Goal: Obtain resource: Download file/media

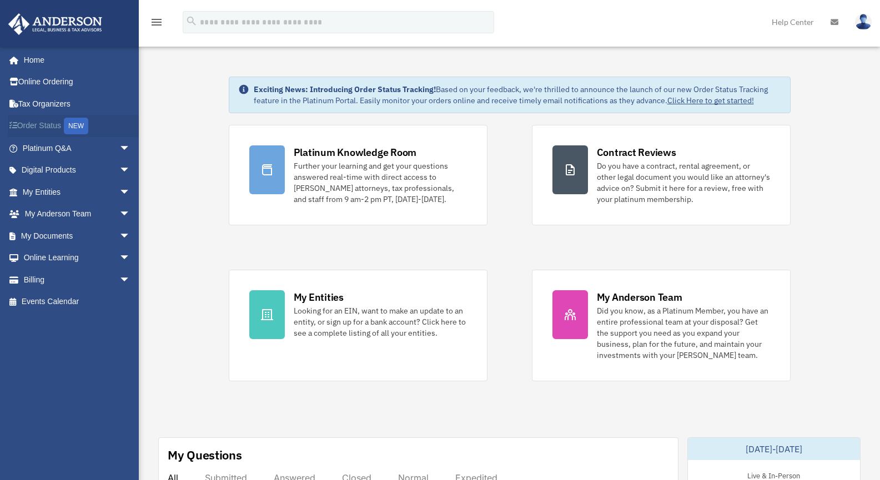
click at [46, 129] on link "Order Status NEW" at bounding box center [77, 126] width 139 height 23
click at [58, 197] on link "My Entities arrow_drop_down" at bounding box center [77, 192] width 139 height 22
click at [83, 191] on link "My Entities arrow_drop_down" at bounding box center [77, 192] width 139 height 22
click at [119, 192] on span "arrow_drop_down" at bounding box center [130, 192] width 22 height 23
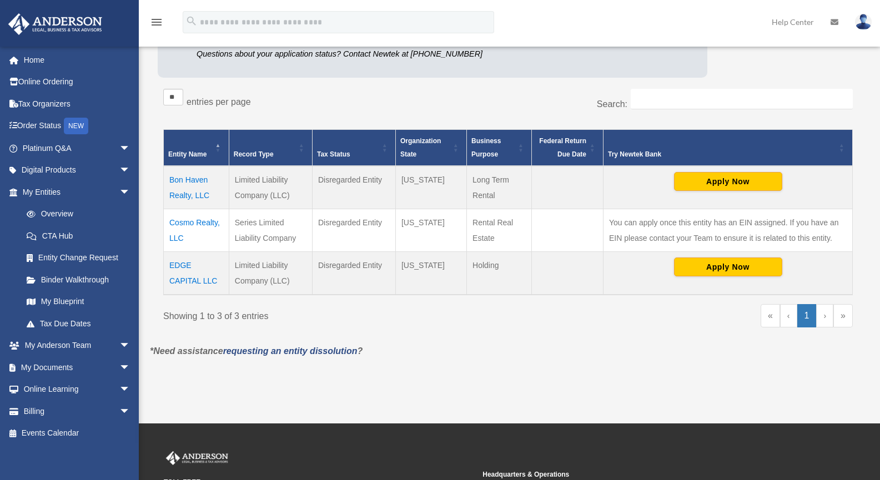
scroll to position [159, 0]
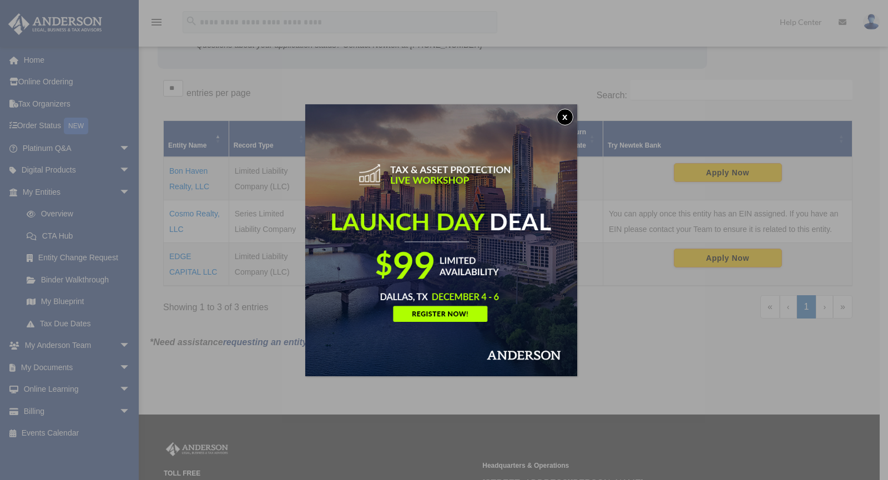
click at [565, 111] on button "x" at bounding box center [565, 117] width 17 height 17
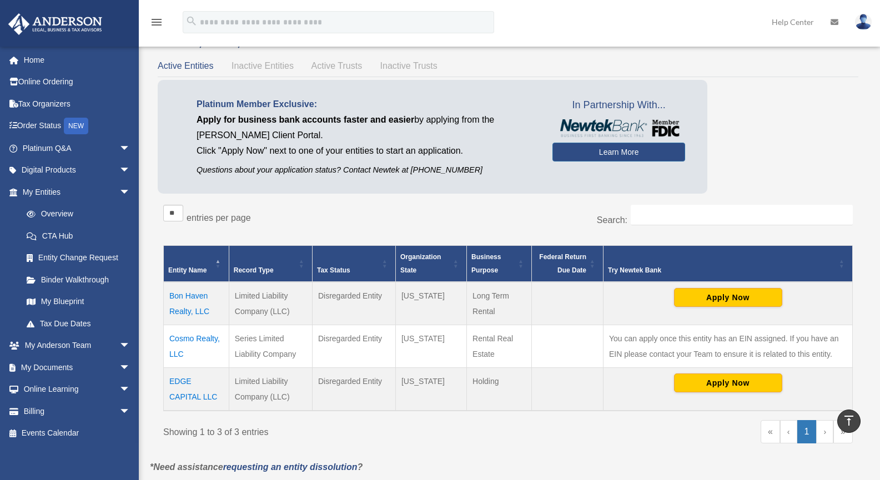
scroll to position [34, 0]
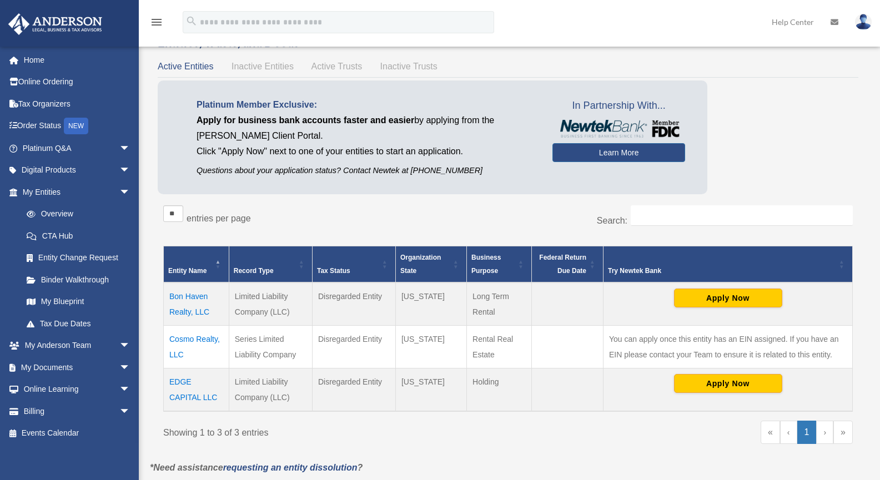
click at [185, 339] on td "Cosmo Realty, LLC" at bounding box center [197, 347] width 66 height 43
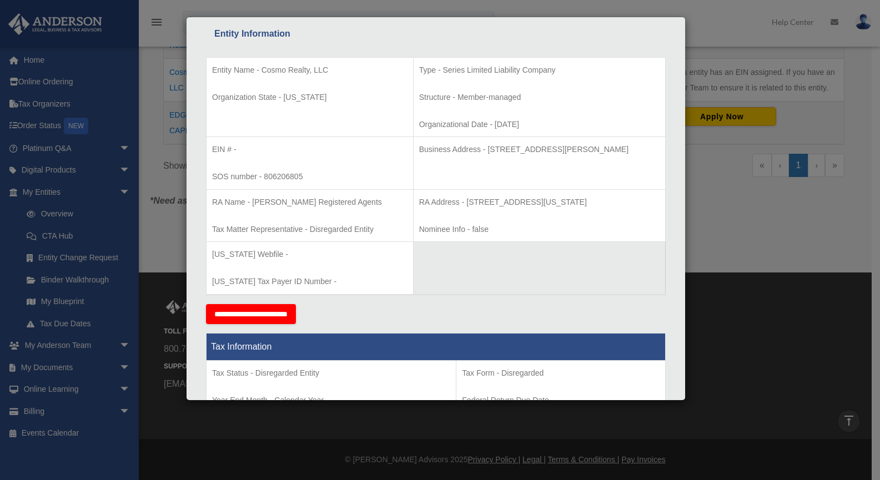
scroll to position [0, 0]
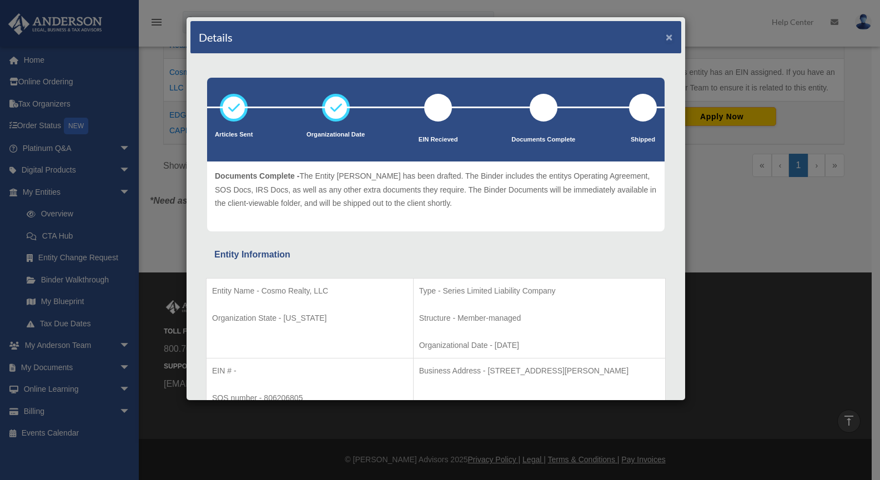
click at [666, 37] on button "×" at bounding box center [669, 37] width 7 height 12
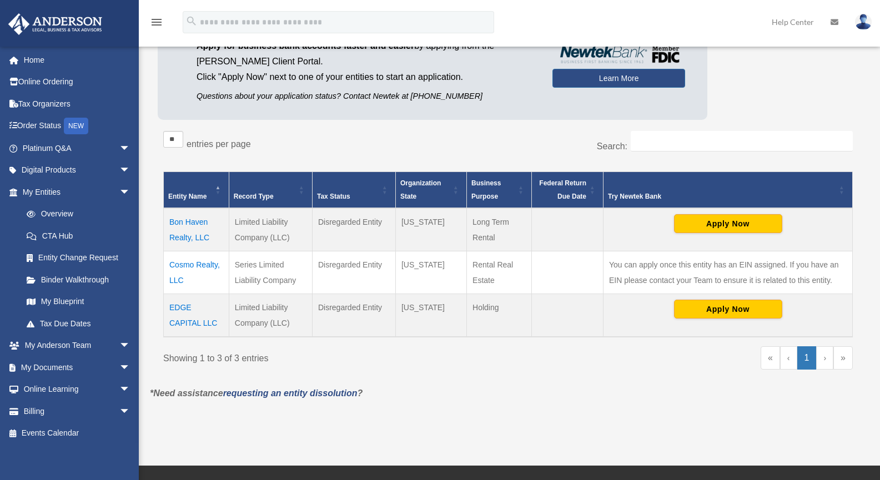
scroll to position [107, 0]
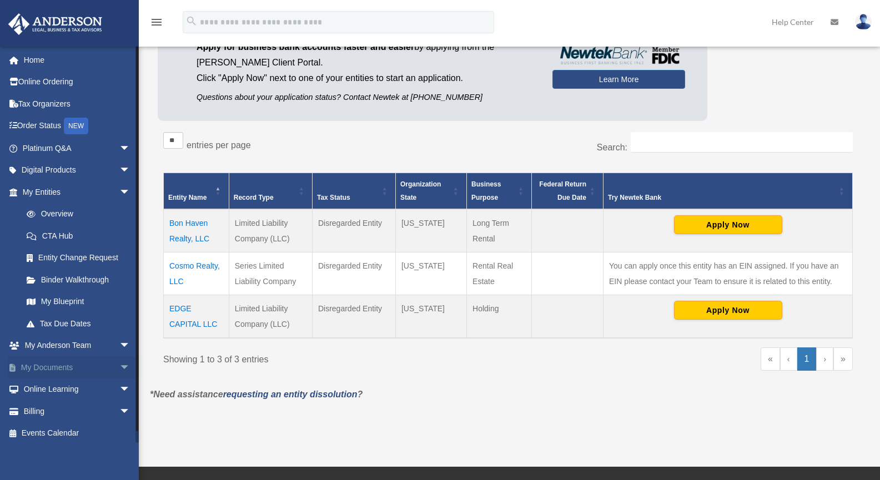
click at [68, 364] on link "My Documents arrow_drop_down" at bounding box center [77, 367] width 139 height 22
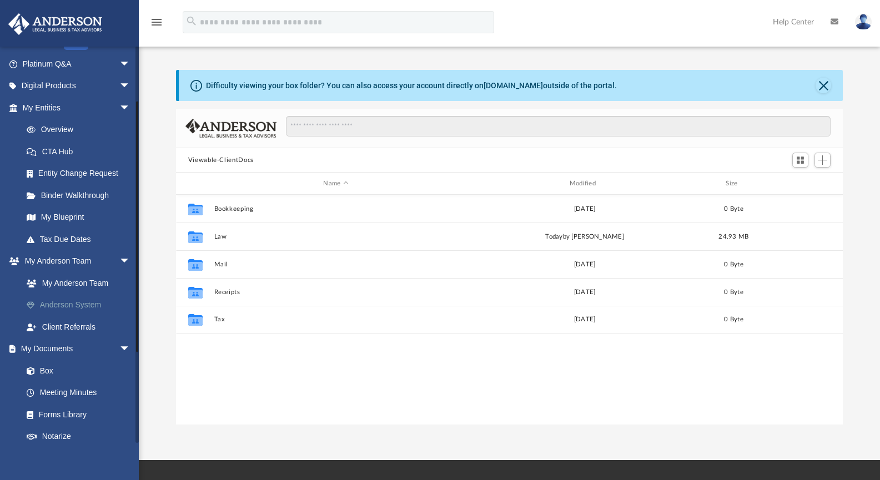
scroll to position [244, 658]
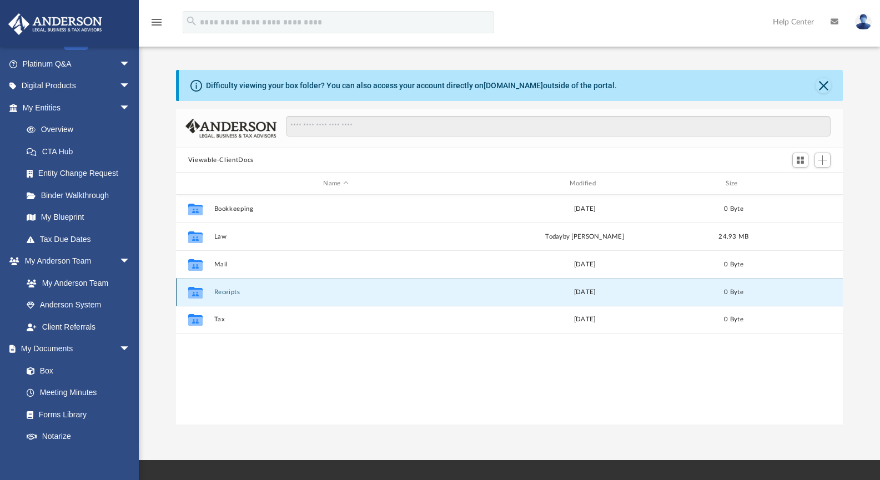
click at [227, 295] on button "Receipts" at bounding box center [336, 292] width 244 height 7
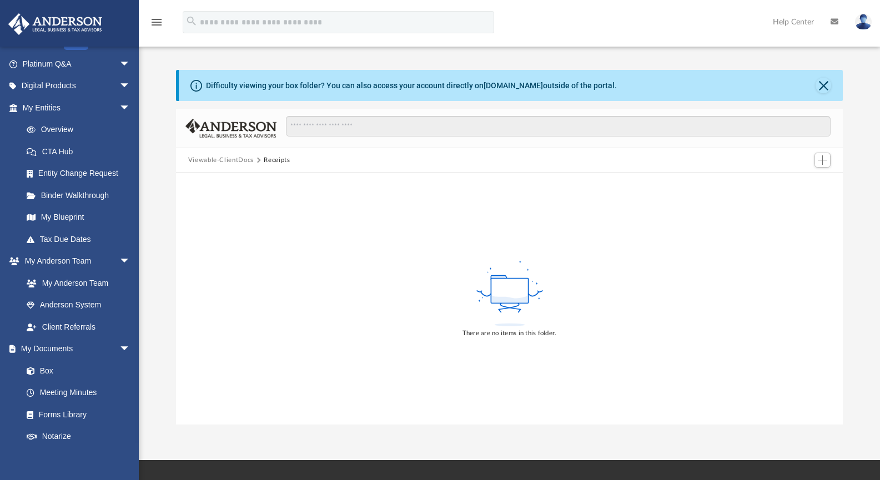
click at [237, 161] on button "Viewable-ClientDocs" at bounding box center [221, 160] width 66 height 10
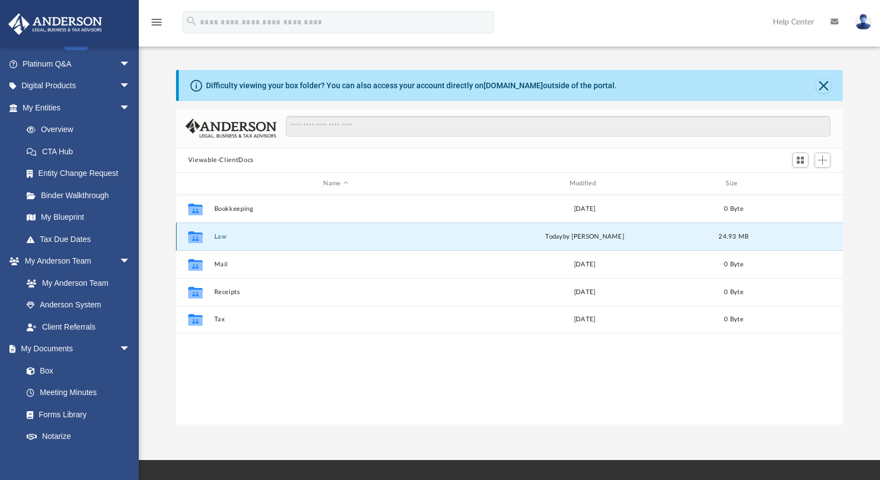
click at [218, 235] on button "Law" at bounding box center [336, 236] width 244 height 7
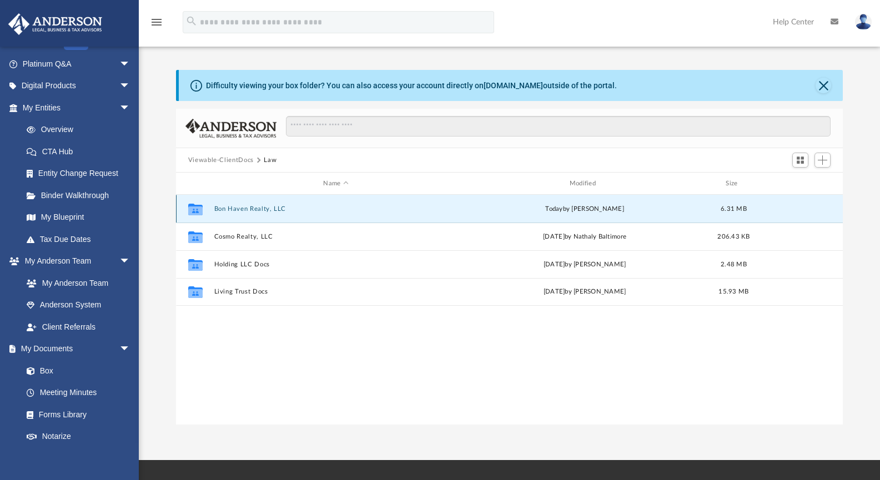
click at [233, 209] on button "Bon Haven Realty, LLC" at bounding box center [336, 208] width 244 height 7
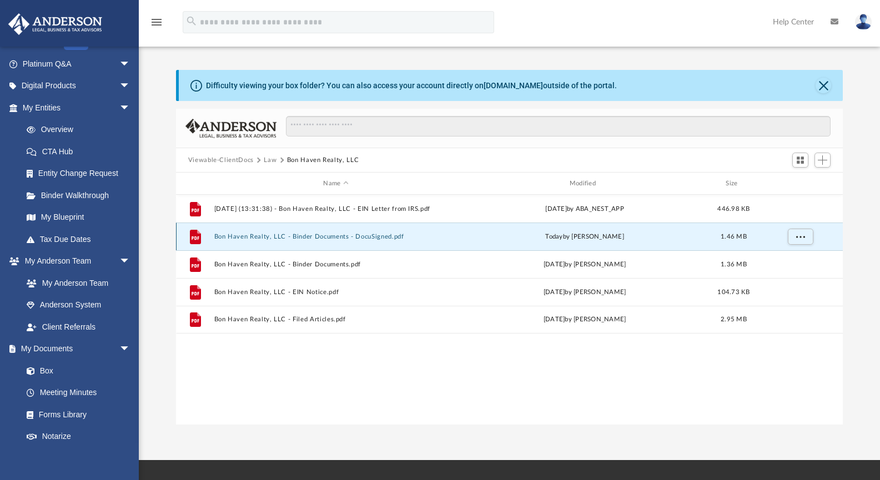
click at [310, 236] on button "Bon Haven Realty, LLC - Binder Documents - DocuSigned.pdf" at bounding box center [336, 236] width 244 height 7
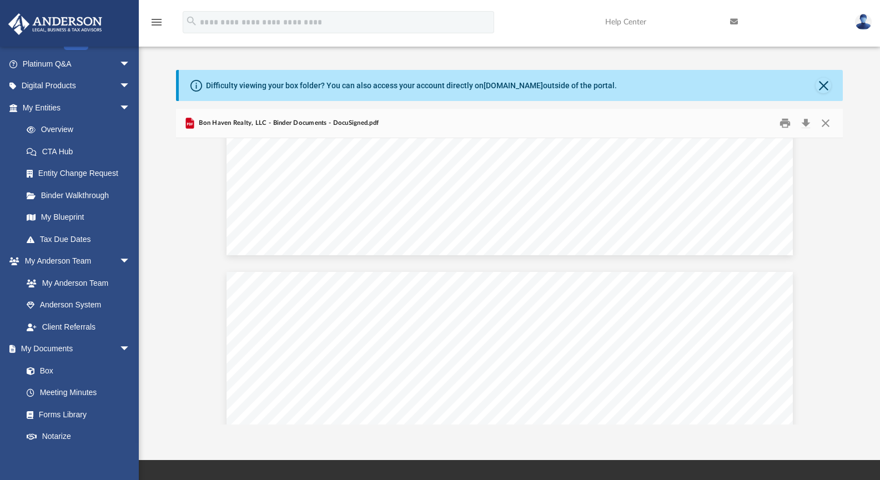
scroll to position [44176, 0]
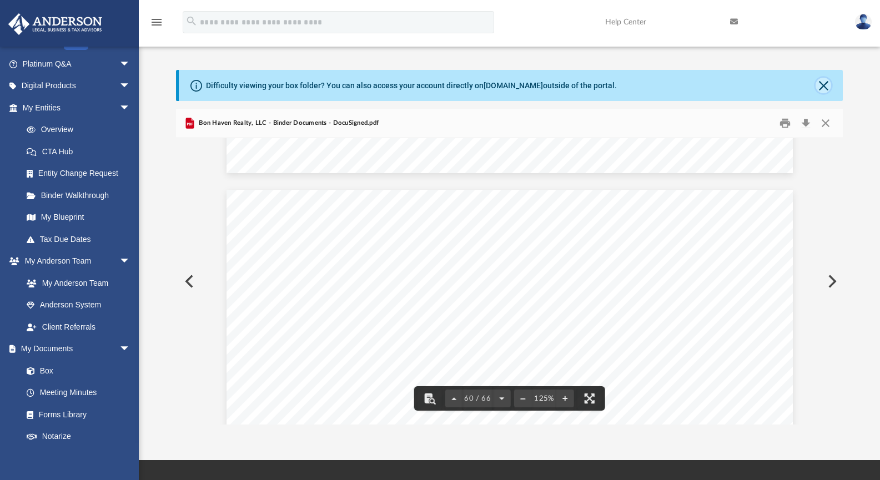
click at [826, 88] on button "Close" at bounding box center [824, 86] width 16 height 16
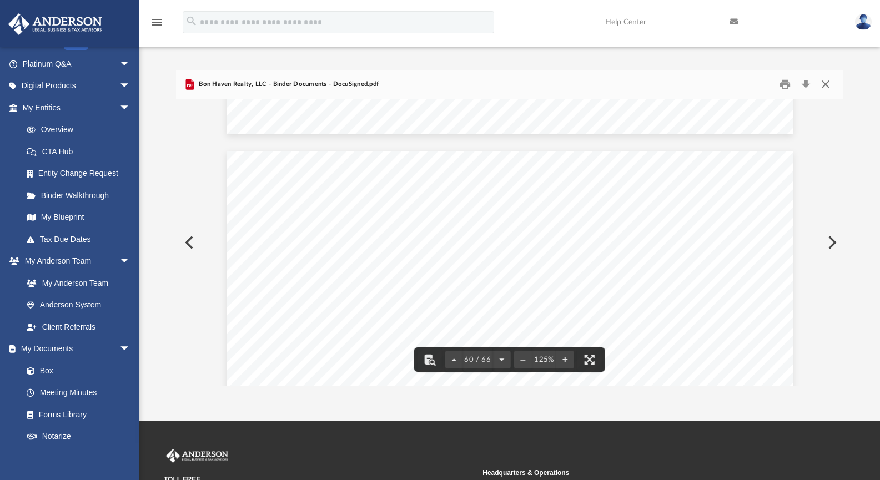
click at [828, 84] on button "Close" at bounding box center [826, 84] width 20 height 17
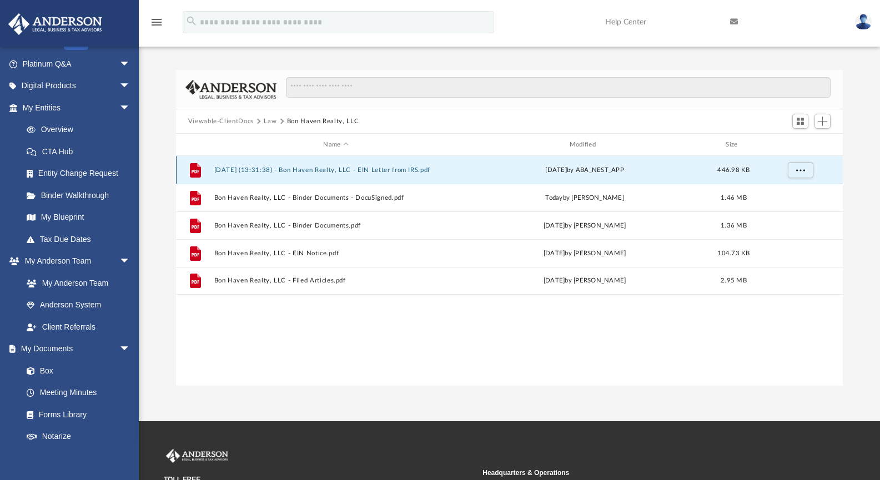
click at [379, 172] on button "2025.09.23 (13:31:38) - Bon Haven Realty, LLC - EIN Letter from IRS.pdf" at bounding box center [336, 170] width 244 height 7
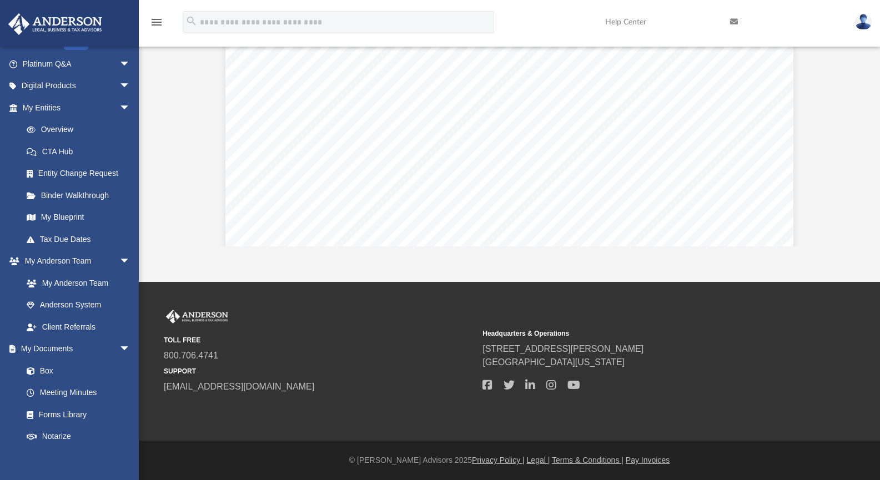
scroll to position [0, 0]
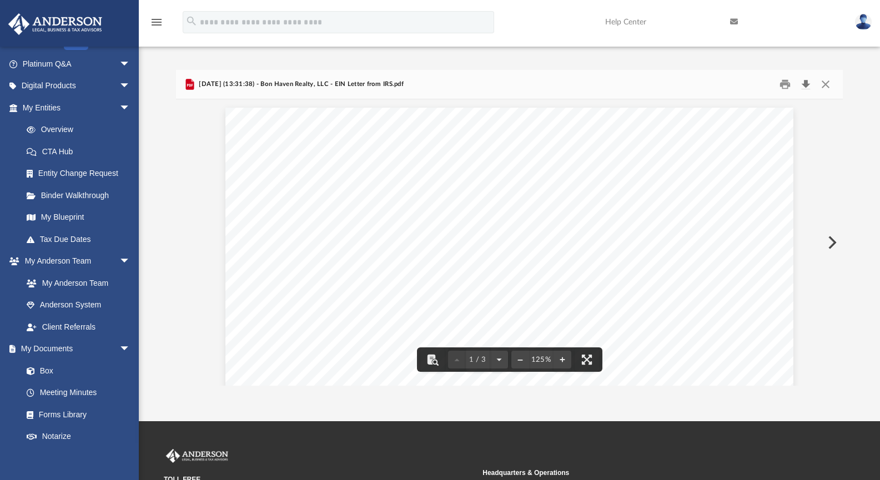
click at [804, 81] on button "Download" at bounding box center [806, 84] width 20 height 17
click at [608, 75] on div "2025.09.23 (13:31:38) - Bon Haven Realty, LLC - EIN Letter from IRS.pdf" at bounding box center [509, 84] width 667 height 29
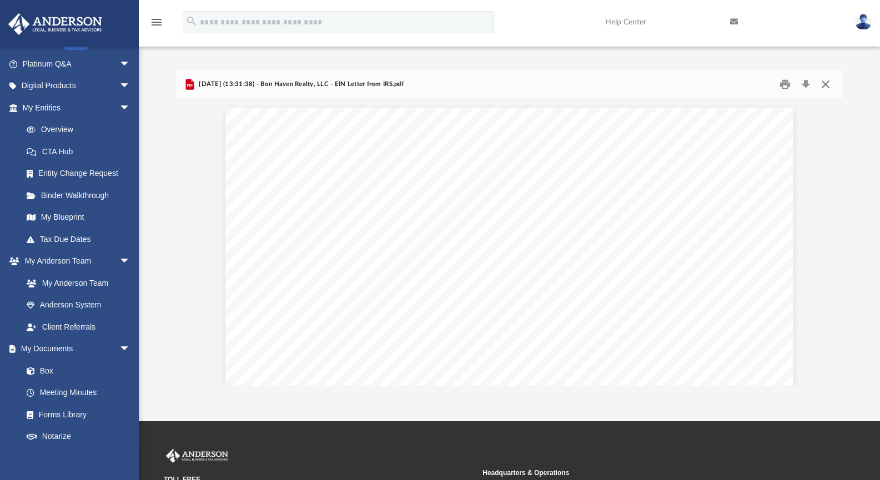
click at [823, 82] on button "Close" at bounding box center [826, 84] width 20 height 17
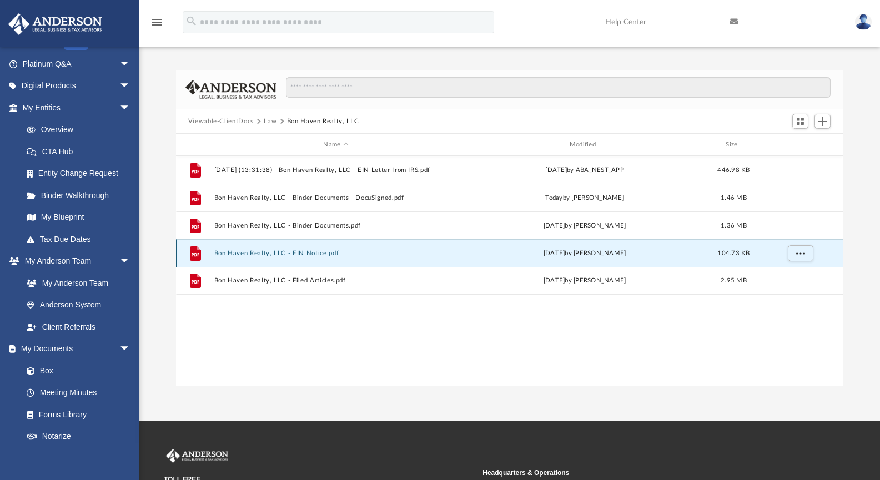
click at [278, 250] on button "Bon Haven Realty, LLC - EIN Notice.pdf" at bounding box center [336, 253] width 244 height 7
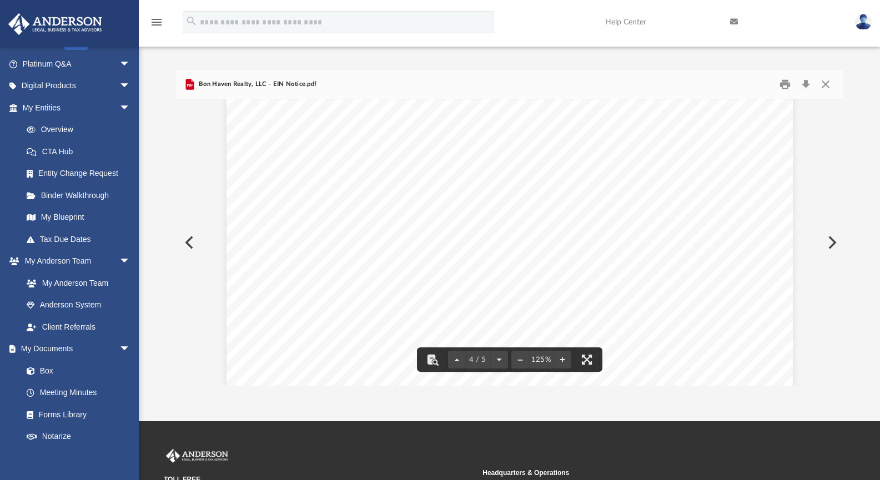
scroll to position [2341, 0]
click at [808, 88] on button "Download" at bounding box center [806, 84] width 20 height 17
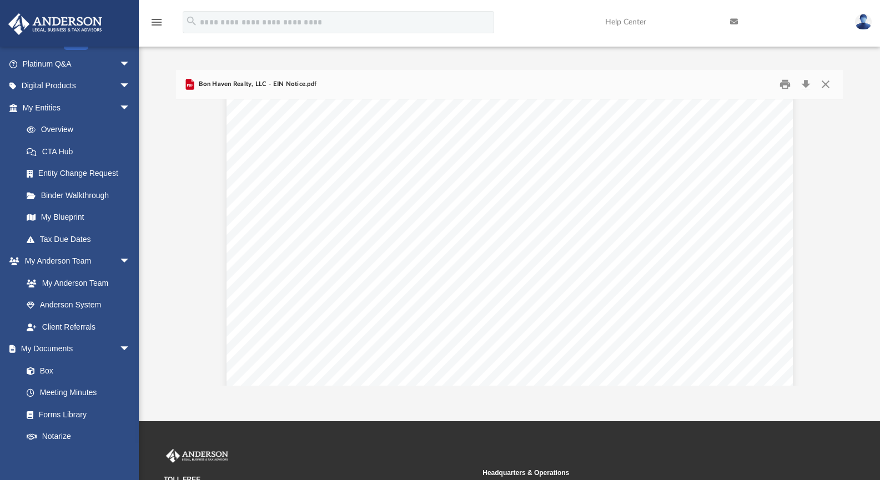
click at [565, 54] on div "Difficulty viewing your box folder? You can also access your account directly o…" at bounding box center [509, 216] width 741 height 339
click at [827, 84] on button "Close" at bounding box center [826, 84] width 20 height 17
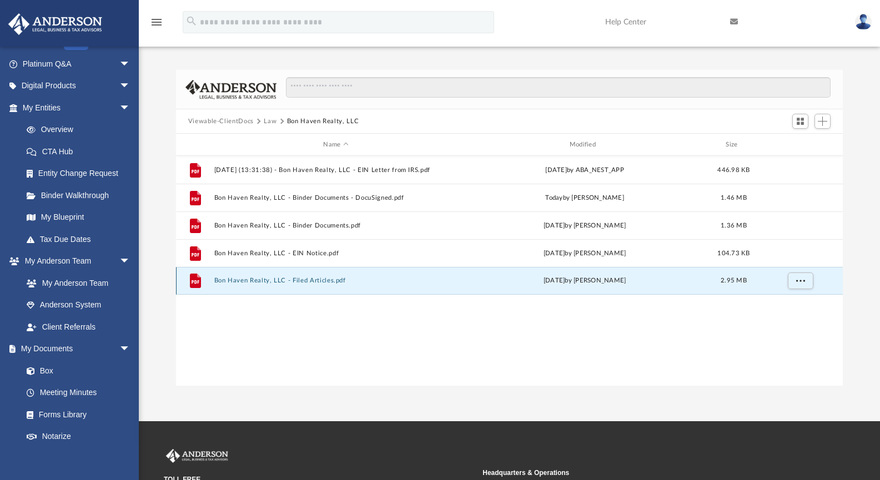
click at [292, 281] on button "Bon Haven Realty, LLC - Filed Articles.pdf" at bounding box center [336, 280] width 244 height 7
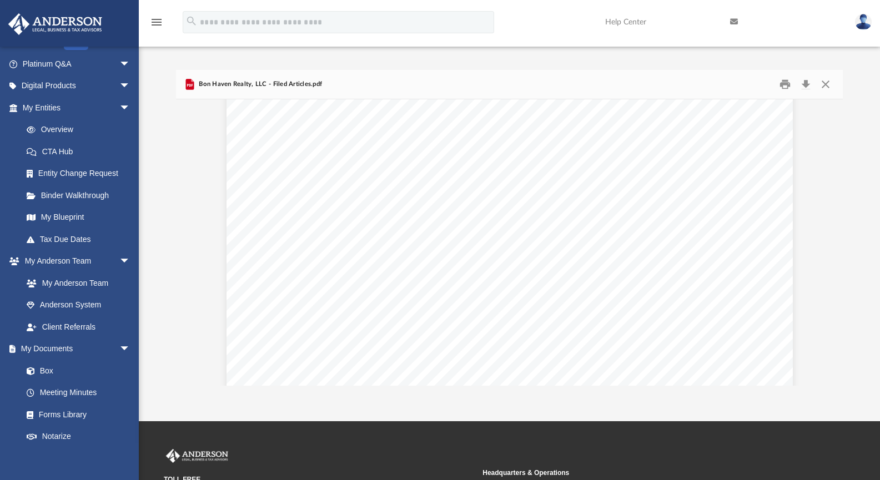
scroll to position [2711, 0]
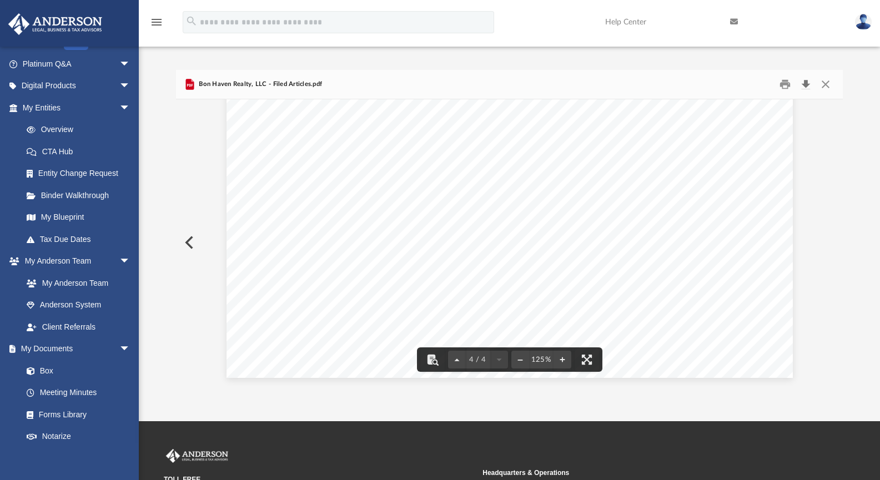
click at [806, 85] on button "Download" at bounding box center [806, 84] width 20 height 17
click at [856, 220] on div "Difficulty viewing your box folder? You can also access your account directly o…" at bounding box center [509, 228] width 741 height 316
click at [827, 90] on button "Close" at bounding box center [826, 84] width 20 height 17
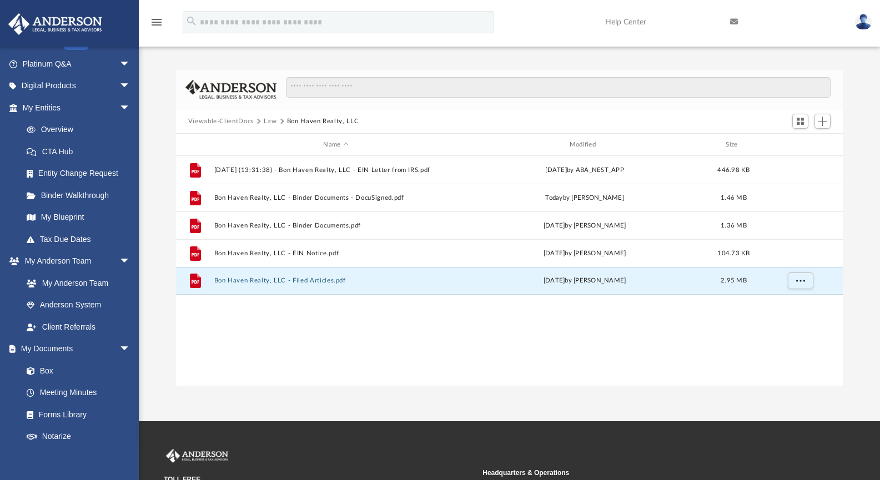
click at [264, 121] on button "Law" at bounding box center [270, 122] width 13 height 10
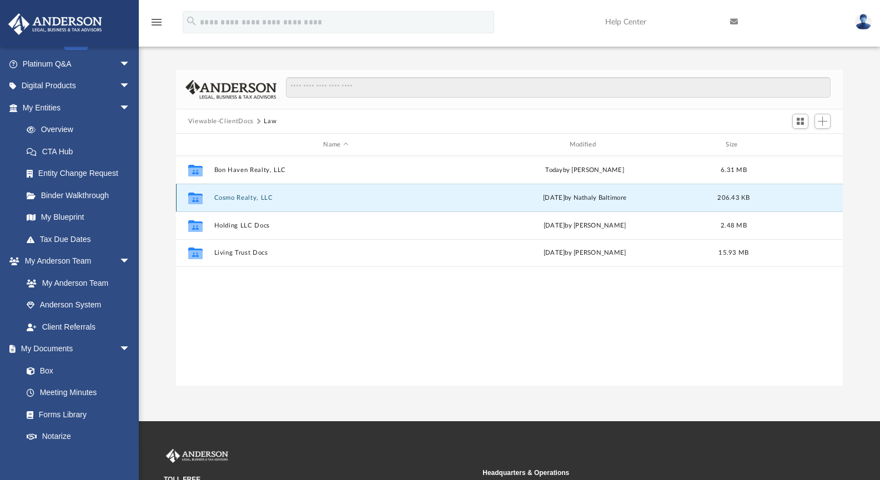
click at [228, 198] on button "Cosmo Realty, LLC" at bounding box center [336, 197] width 244 height 7
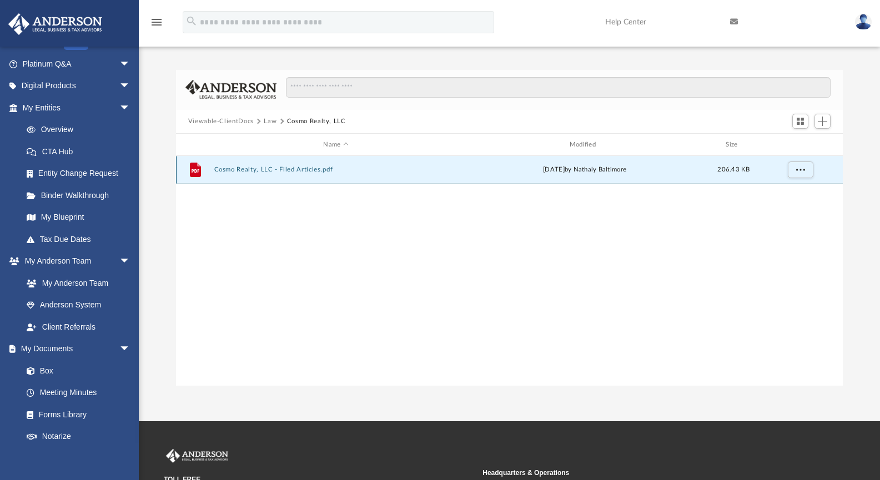
click at [245, 169] on button "Cosmo Realty, LLC - Filed Articles.pdf" at bounding box center [336, 169] width 244 height 7
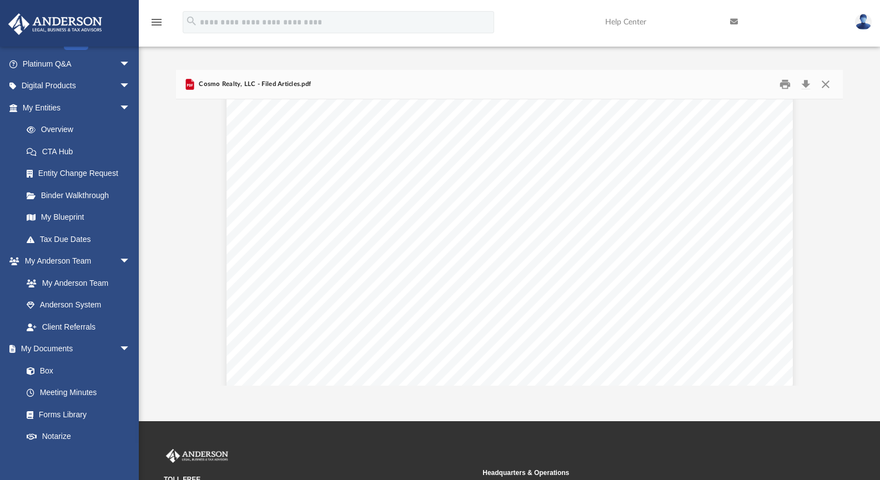
scroll to position [3991, 0]
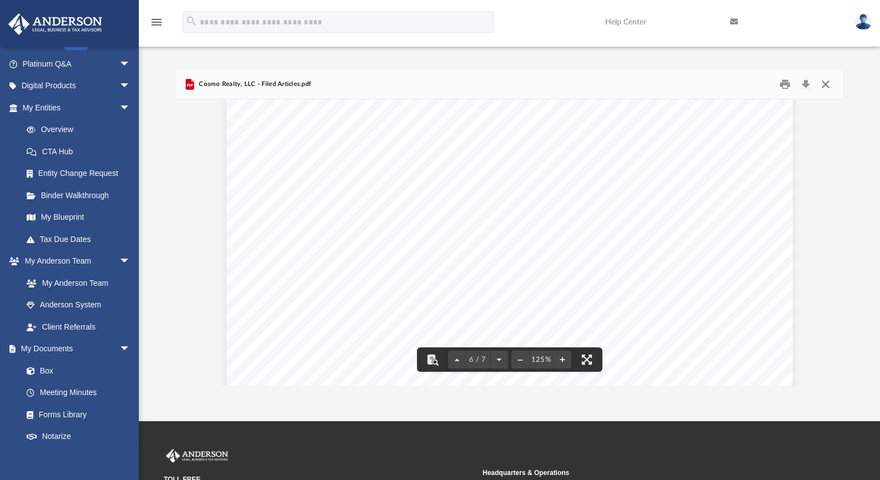
click at [822, 84] on button "Close" at bounding box center [826, 84] width 20 height 17
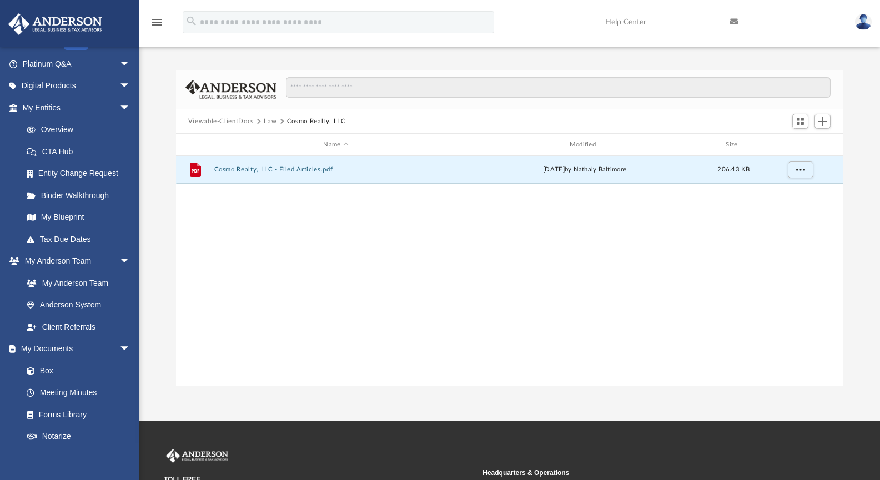
click at [264, 118] on button "Law" at bounding box center [270, 122] width 13 height 10
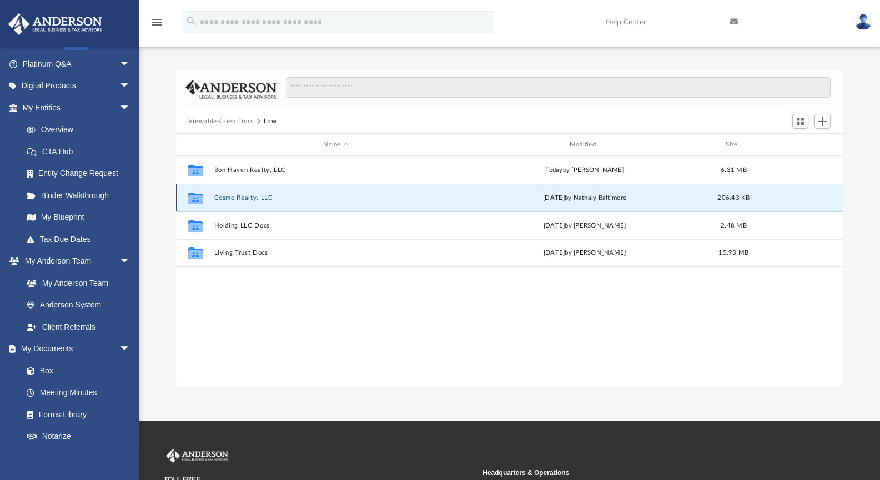
click at [230, 195] on button "Cosmo Realty, LLC" at bounding box center [336, 197] width 244 height 7
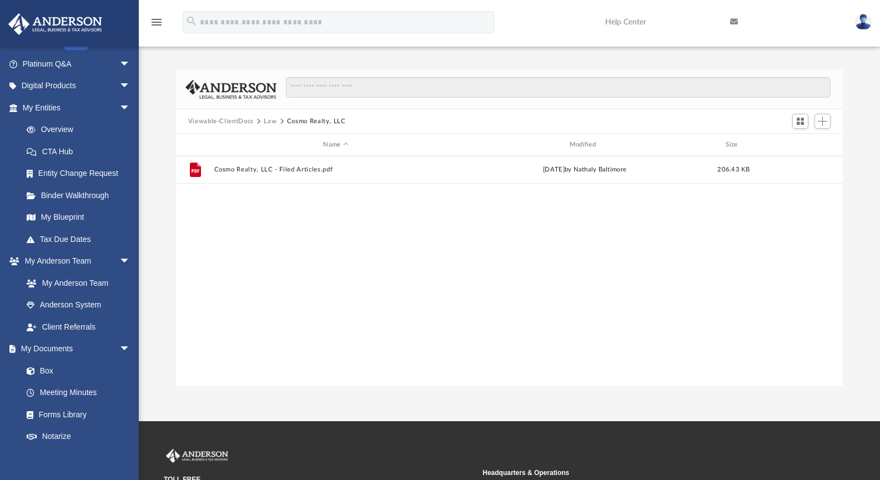
click at [271, 118] on button "Law" at bounding box center [270, 122] width 13 height 10
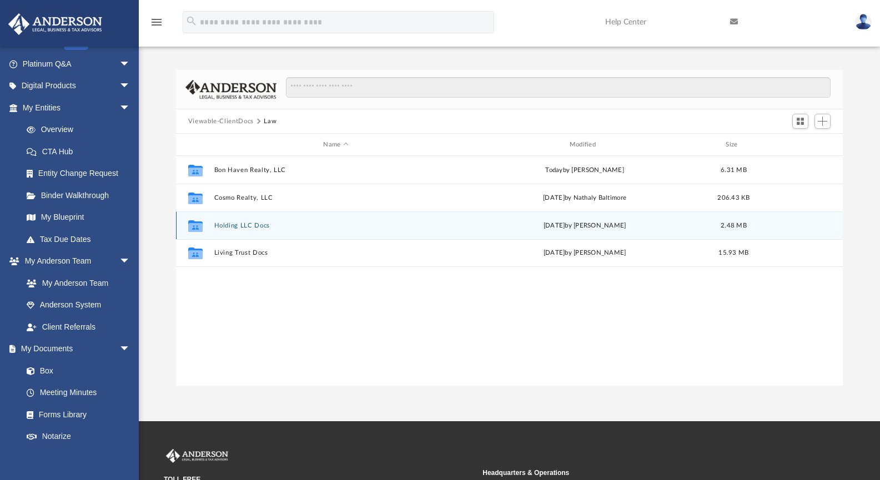
click at [239, 225] on button "Holding LLC Docs" at bounding box center [336, 225] width 244 height 7
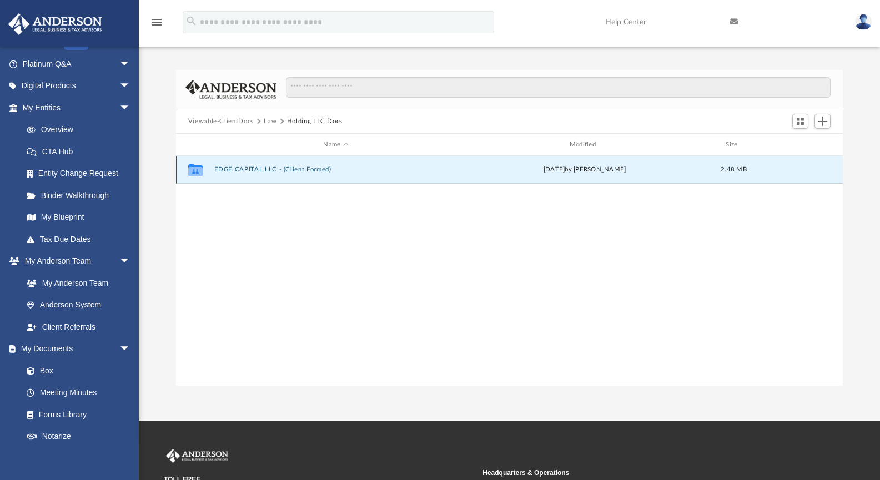
click at [243, 169] on button "EDGE CAPITAL LLC - (Client Formed)" at bounding box center [336, 169] width 244 height 7
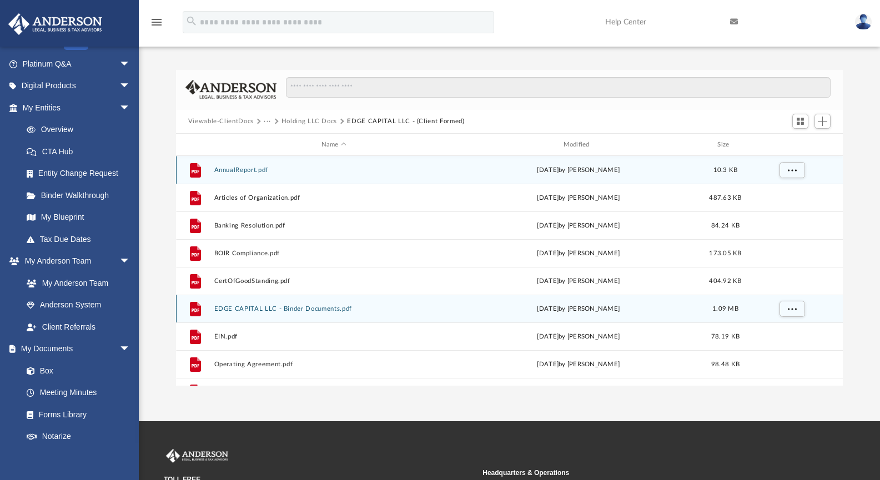
scroll to position [19, 0]
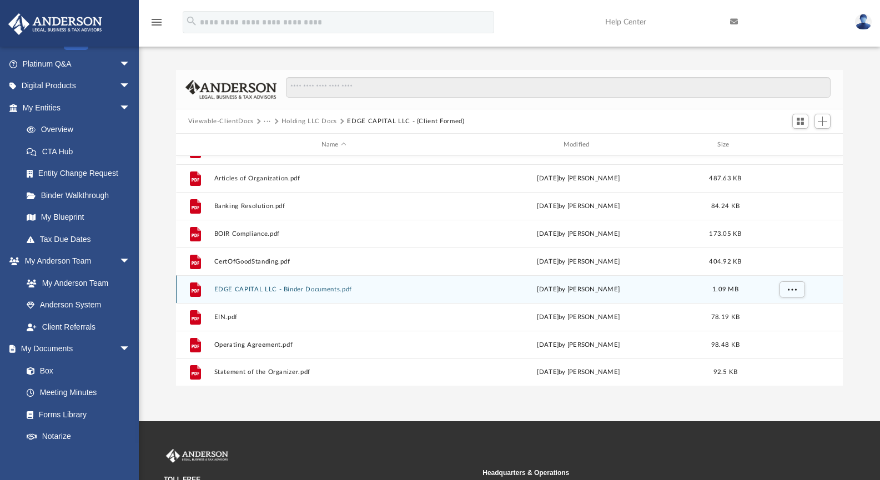
click at [282, 288] on button "EDGE CAPITAL LLC - Binder Documents.pdf" at bounding box center [334, 289] width 240 height 7
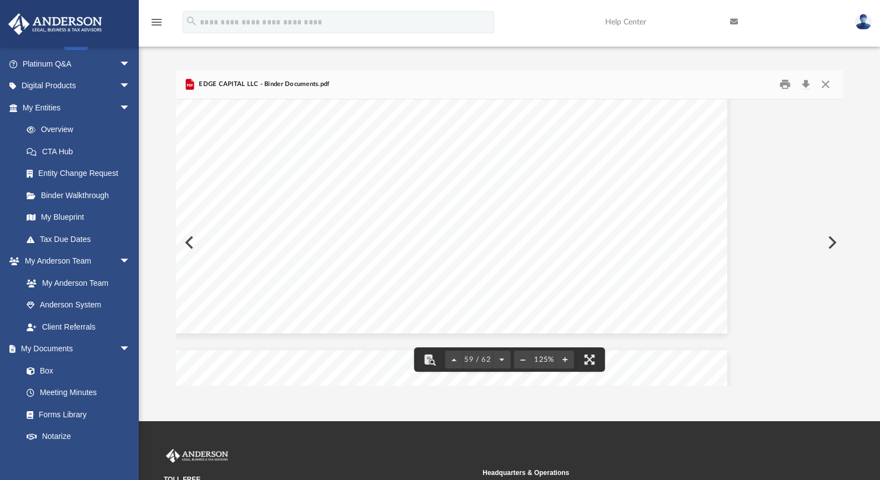
scroll to position [43935, 74]
click at [824, 84] on button "Close" at bounding box center [826, 84] width 20 height 17
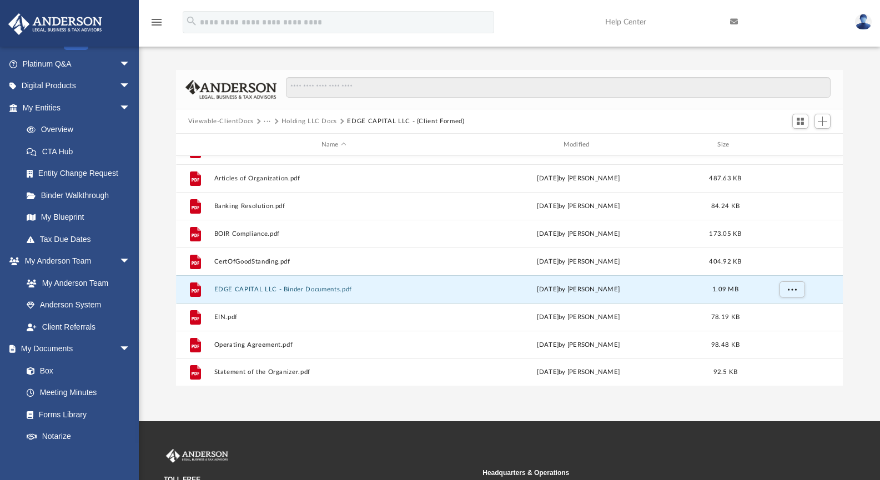
click at [317, 121] on button "Holding LLC Docs" at bounding box center [309, 122] width 56 height 10
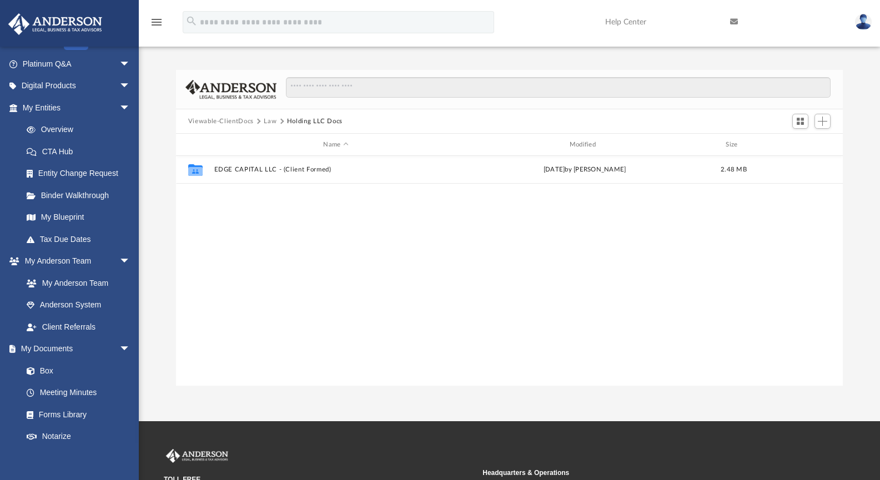
click at [270, 120] on button "Law" at bounding box center [270, 122] width 13 height 10
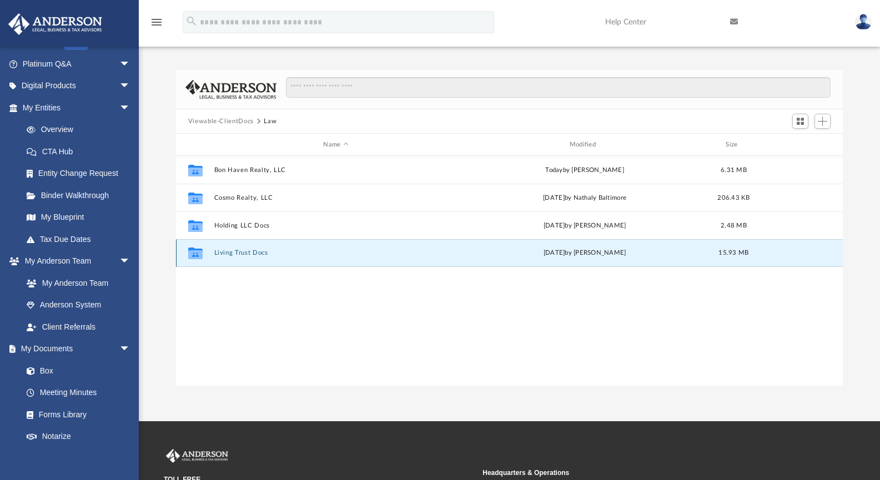
click at [239, 256] on button "Living Trust Docs" at bounding box center [336, 252] width 244 height 7
